Goal: Find contact information: Find contact information

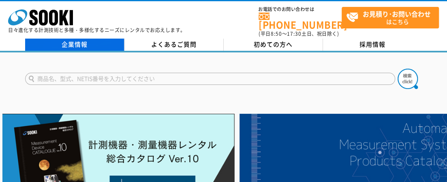
click at [108, 44] on link "企業情報" at bounding box center [74, 45] width 99 height 12
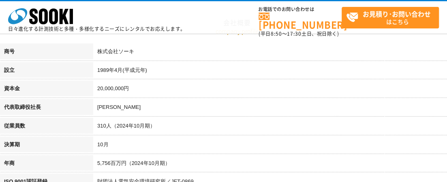
scroll to position [162, 0]
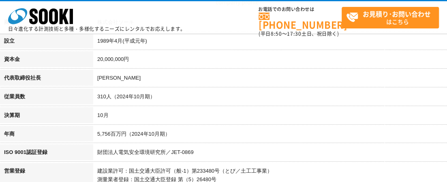
click at [2, 66] on th "資本金" at bounding box center [46, 60] width 93 height 19
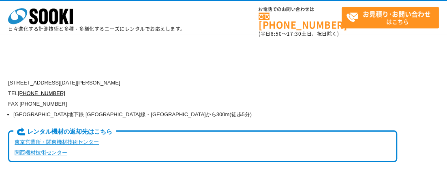
scroll to position [2027, 0]
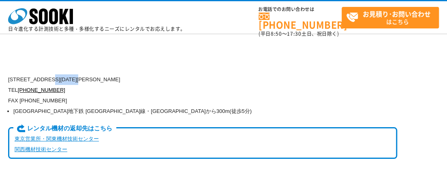
copy p "[STREET_ADDRESS]"
drag, startPoint x: 58, startPoint y: 62, endPoint x: 84, endPoint y: 8, distance: 60.6
click at [102, 74] on p "[STREET_ADDRESS][DATE][PERSON_NAME]" at bounding box center [202, 79] width 389 height 11
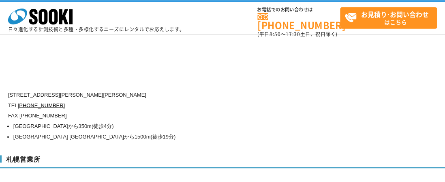
scroll to position [2271, 0]
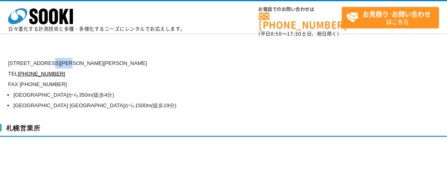
copy p "[STREET_ADDRESS][PERSON_NAME]"
drag, startPoint x: 57, startPoint y: 44, endPoint x: 90, endPoint y: 47, distance: 33.4
click at [88, 58] on p "[STREET_ADDRESS][PERSON_NAME][PERSON_NAME]" at bounding box center [202, 63] width 389 height 11
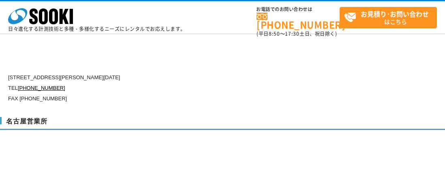
scroll to position [2676, 0]
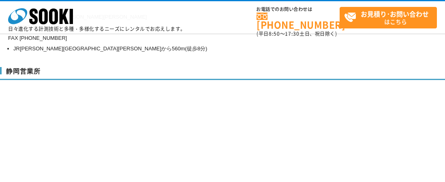
click at [442, 139] on div "静岡営業所 [STREET_ADDRESS][PERSON_NAME][DATE] [PHONE_NUMBER] FAX [PHONE_NUMBER]" at bounding box center [237, 141] width 474 height 164
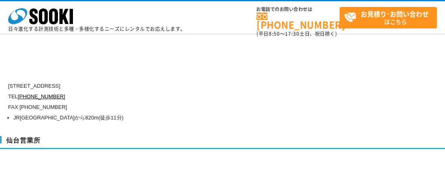
scroll to position [2595, 0]
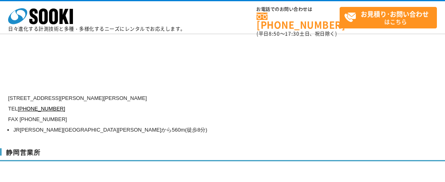
click at [29, 124] on li "JR[PERSON_NAME][GEOGRAPHIC_DATA][PERSON_NAME]から560m(徒歩8分)" at bounding box center [205, 129] width 384 height 11
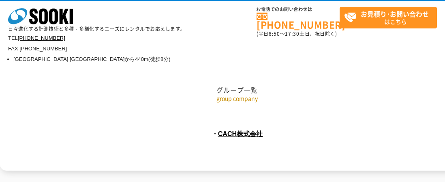
scroll to position [3528, 0]
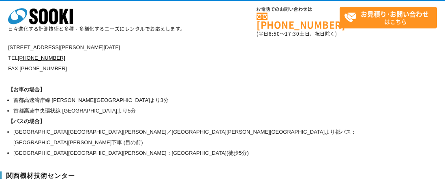
drag, startPoint x: 0, startPoint y: 107, endPoint x: 7, endPoint y: 107, distance: 6.9
click at [2, 107] on div "[GEOGRAPHIC_DATA]・[GEOGRAPHIC_DATA] [STREET_ADDRESS][PERSON_NAME][DATE] [PHONE_…" at bounding box center [237, 39] width 474 height 248
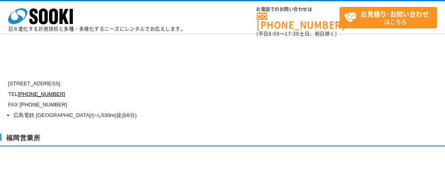
scroll to position [3122, 0]
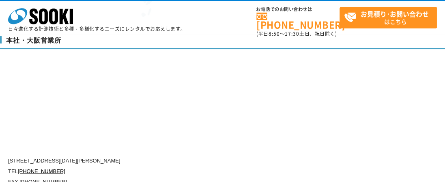
scroll to position [2068, 0]
